Goal: Navigation & Orientation: Find specific page/section

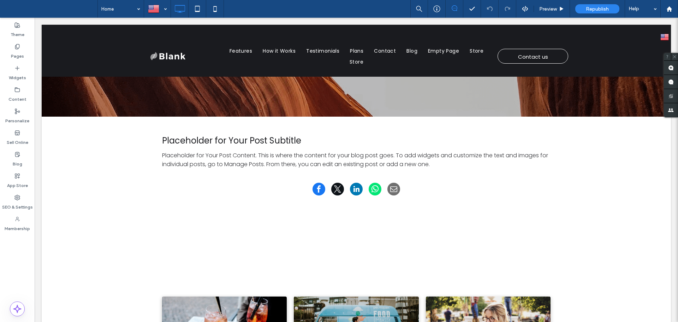
drag, startPoint x: 29, startPoint y: 255, endPoint x: 22, endPoint y: 257, distance: 6.6
drag, startPoint x: 22, startPoint y: 257, endPoint x: 14, endPoint y: 258, distance: 7.9
drag, startPoint x: 14, startPoint y: 259, endPoint x: 15, endPoint y: 273, distance: 13.8
drag, startPoint x: 15, startPoint y: 274, endPoint x: 15, endPoint y: 285, distance: 10.6
click at [15, 285] on div "Theme Pages Widgets Content Personalize Sell Online Blog App Store SEO & Settin…" at bounding box center [17, 170] width 35 height 304
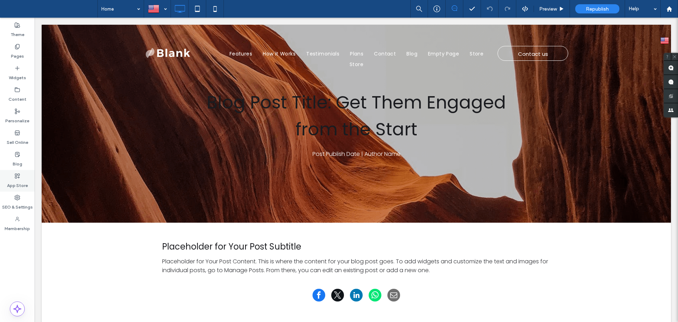
click at [19, 179] on label "App Store" at bounding box center [17, 184] width 21 height 10
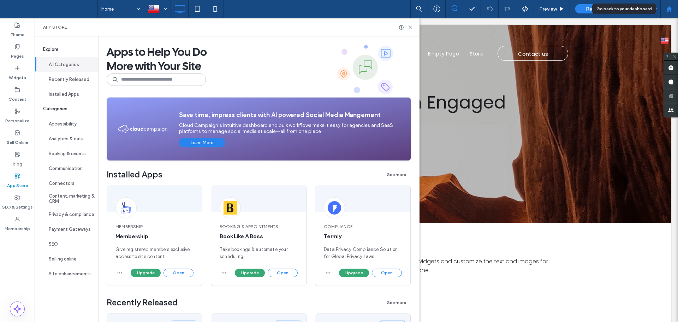
click at [666, 10] on icon at bounding box center [669, 9] width 6 height 6
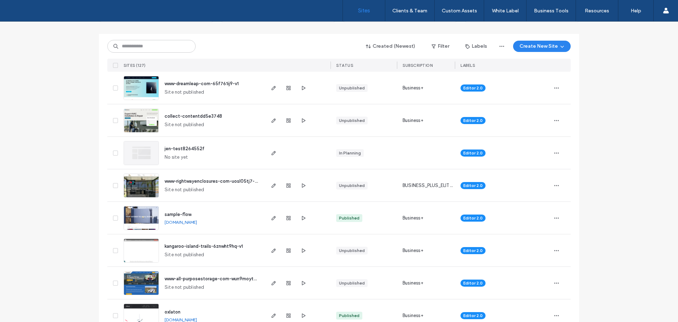
scroll to position [71, 0]
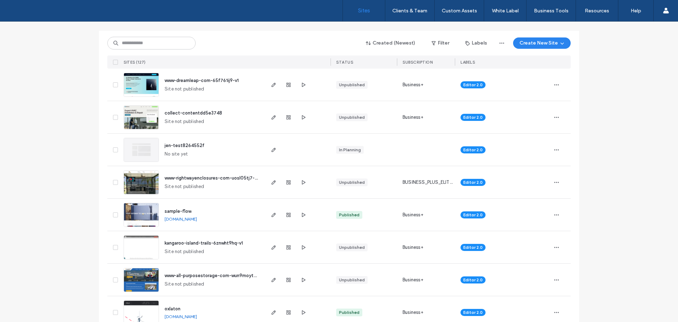
click at [141, 182] on img at bounding box center [141, 195] width 35 height 48
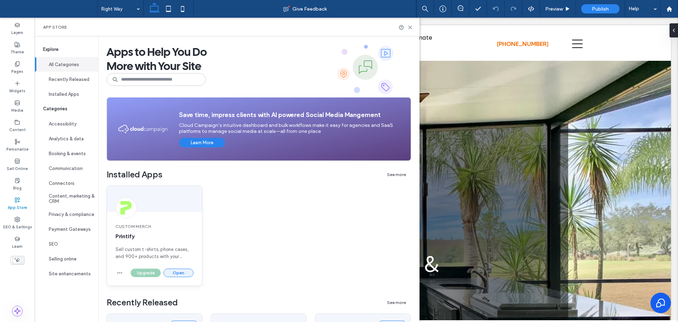
click at [182, 274] on button "Open" at bounding box center [178, 272] width 30 height 8
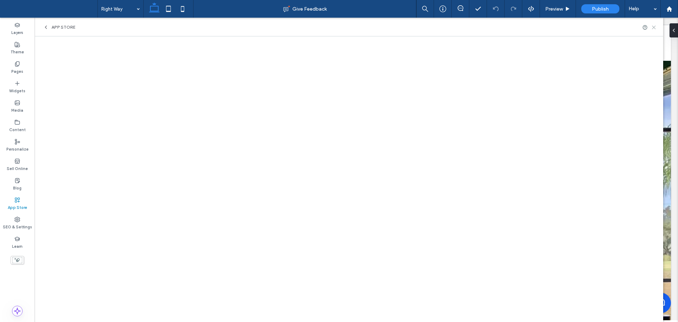
drag, startPoint x: 655, startPoint y: 26, endPoint x: 617, endPoint y: 22, distance: 38.4
click at [655, 26] on icon at bounding box center [653, 27] width 5 height 5
